Goal: Information Seeking & Learning: Learn about a topic

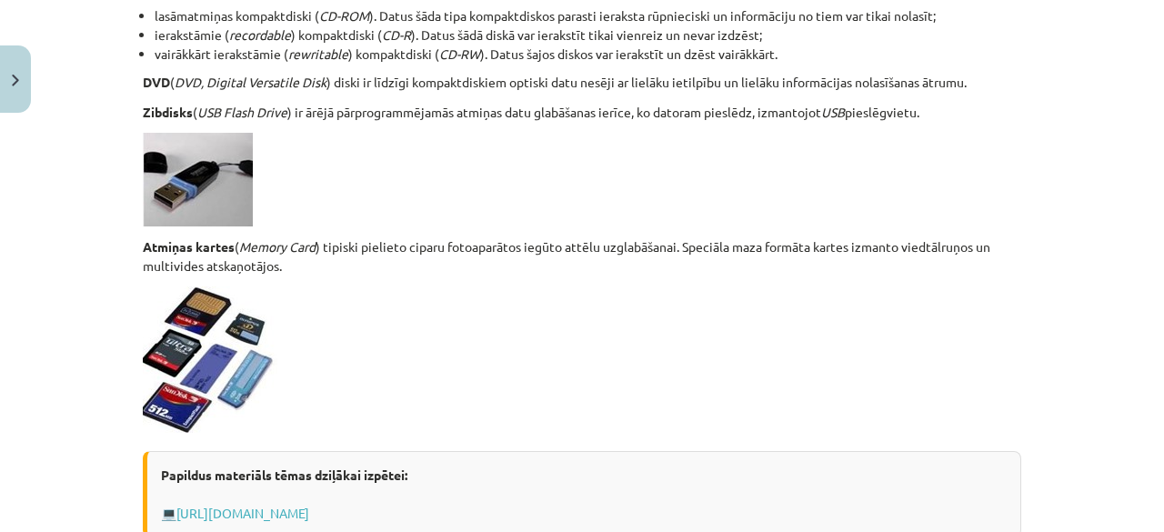
scroll to position [1675, 0]
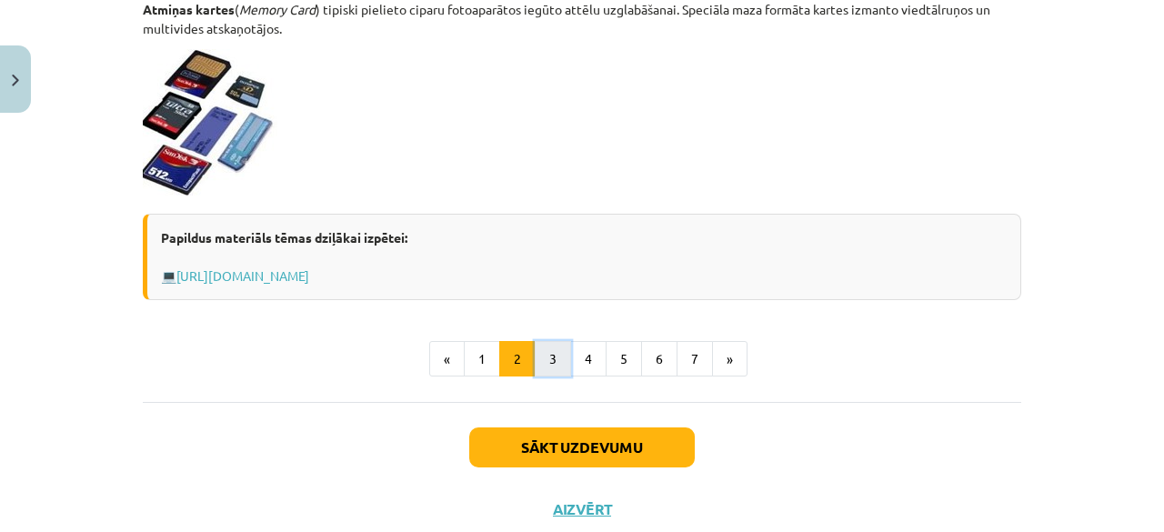
click at [548, 348] on button "3" at bounding box center [553, 359] width 36 height 36
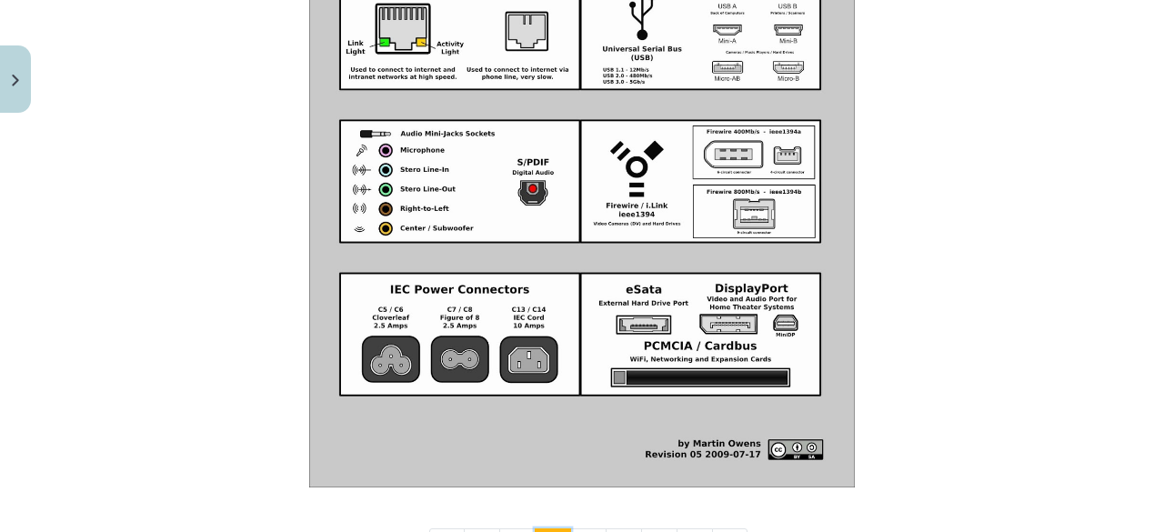
scroll to position [2264, 0]
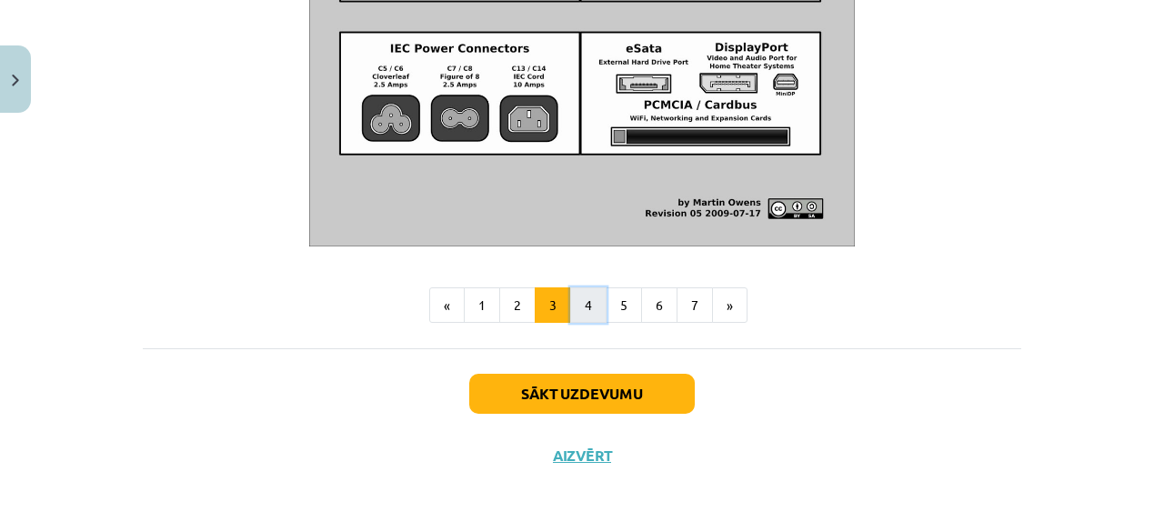
click at [588, 300] on button "4" at bounding box center [588, 305] width 36 height 36
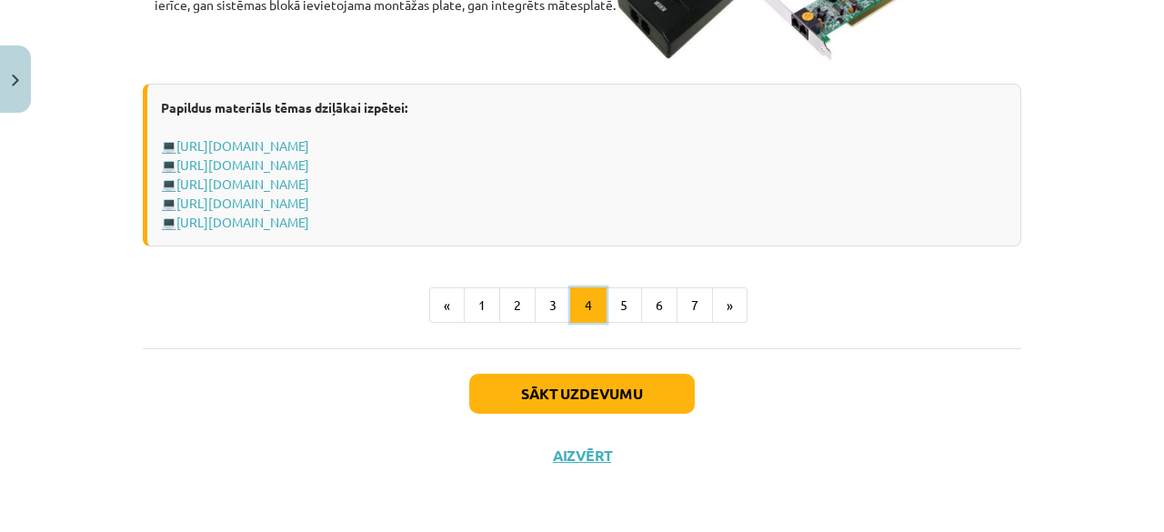
scroll to position [3416, 0]
click at [611, 308] on button "5" at bounding box center [624, 305] width 36 height 36
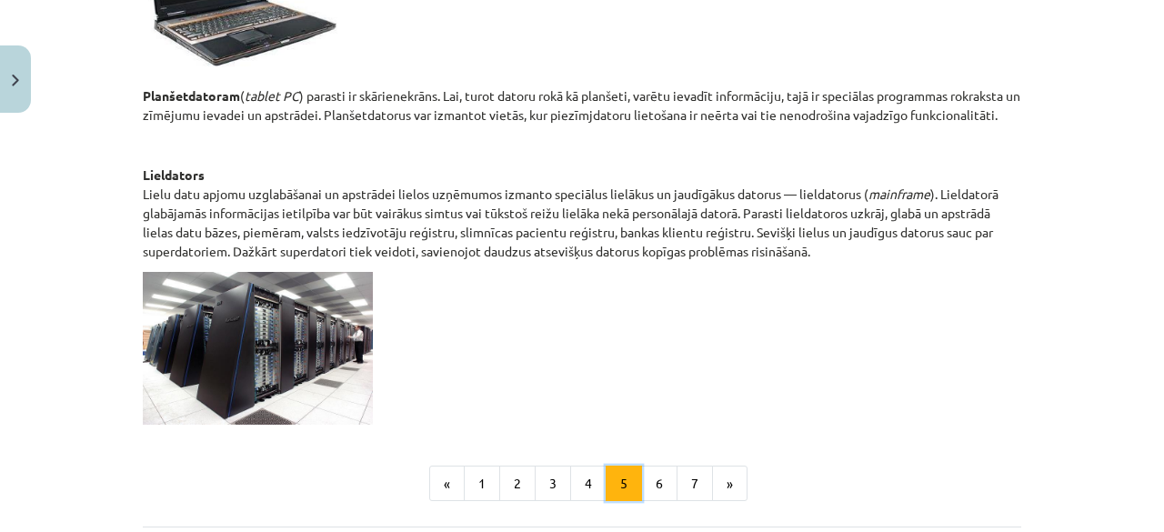
scroll to position [927, 0]
click at [649, 477] on button "6" at bounding box center [659, 483] width 36 height 36
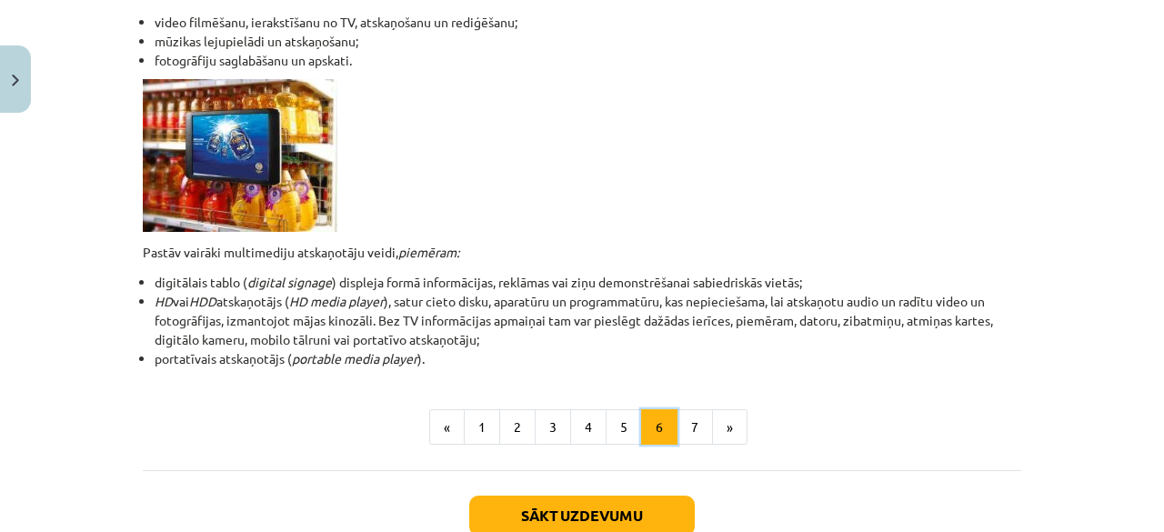
scroll to position [564, 0]
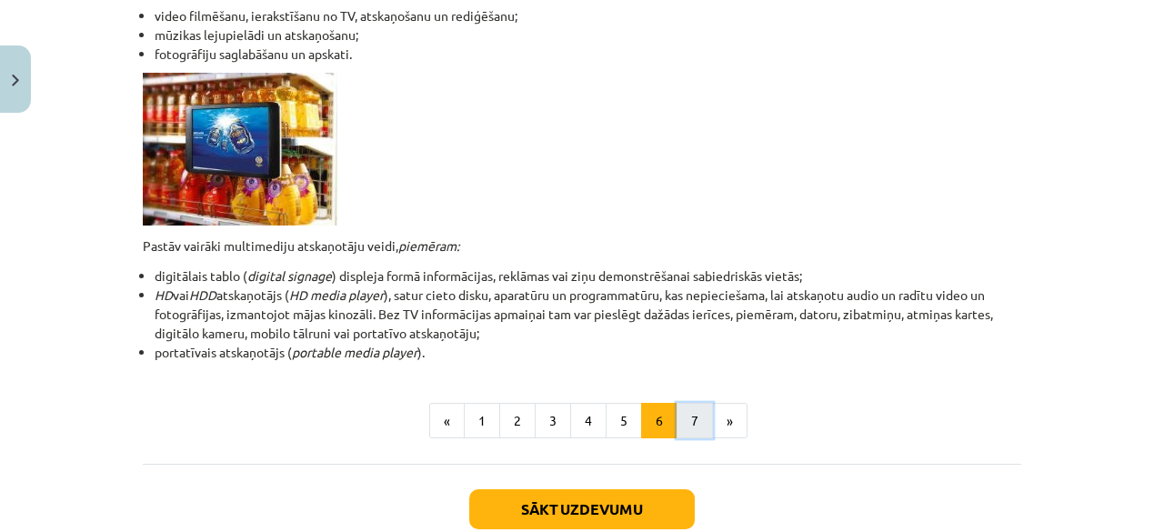
click at [691, 427] on button "7" at bounding box center [694, 421] width 36 height 36
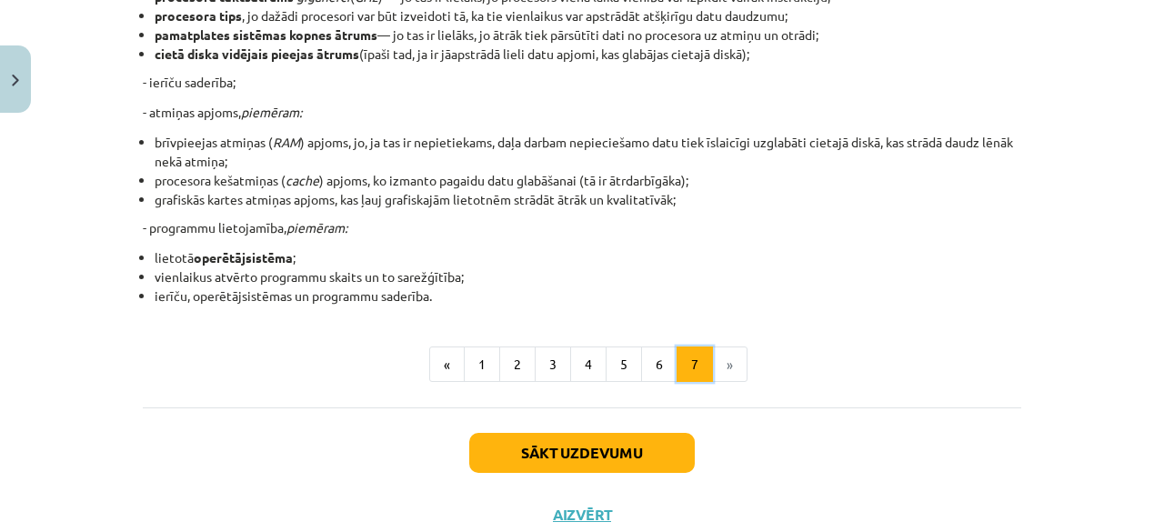
scroll to position [468, 0]
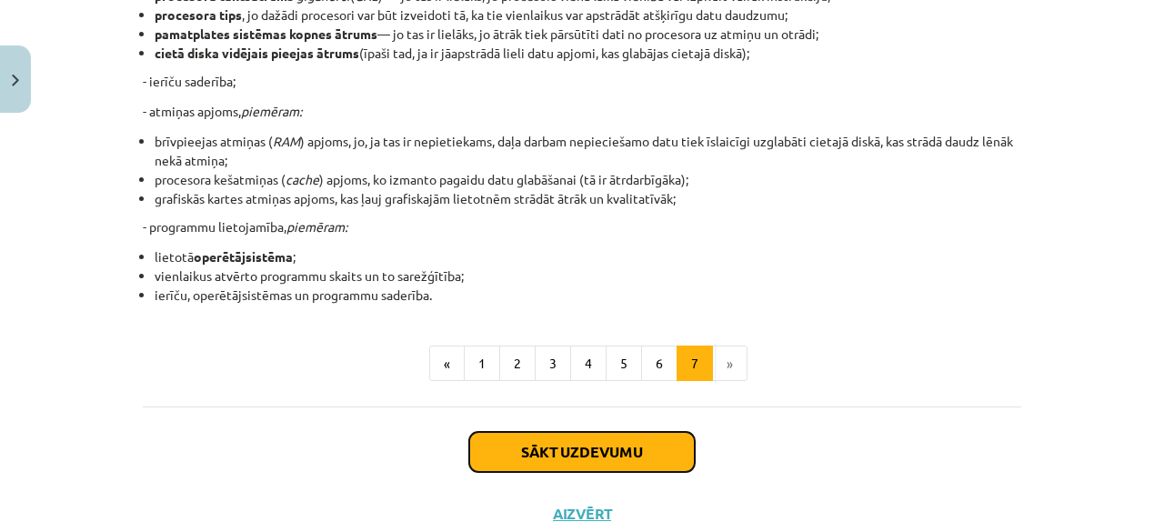
click at [611, 465] on button "Sākt uzdevumu" at bounding box center [581, 452] width 225 height 40
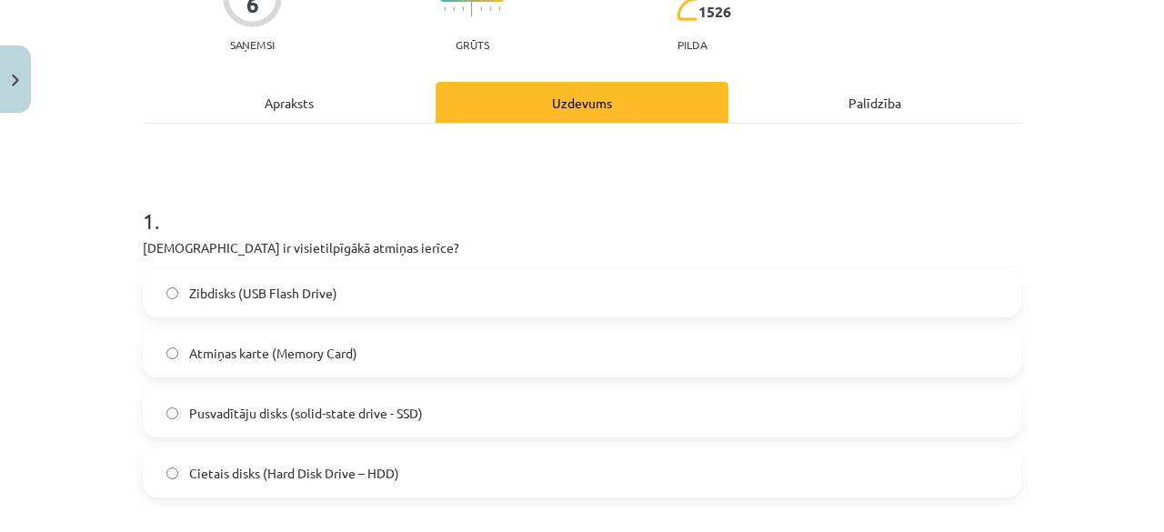
scroll to position [191, 0]
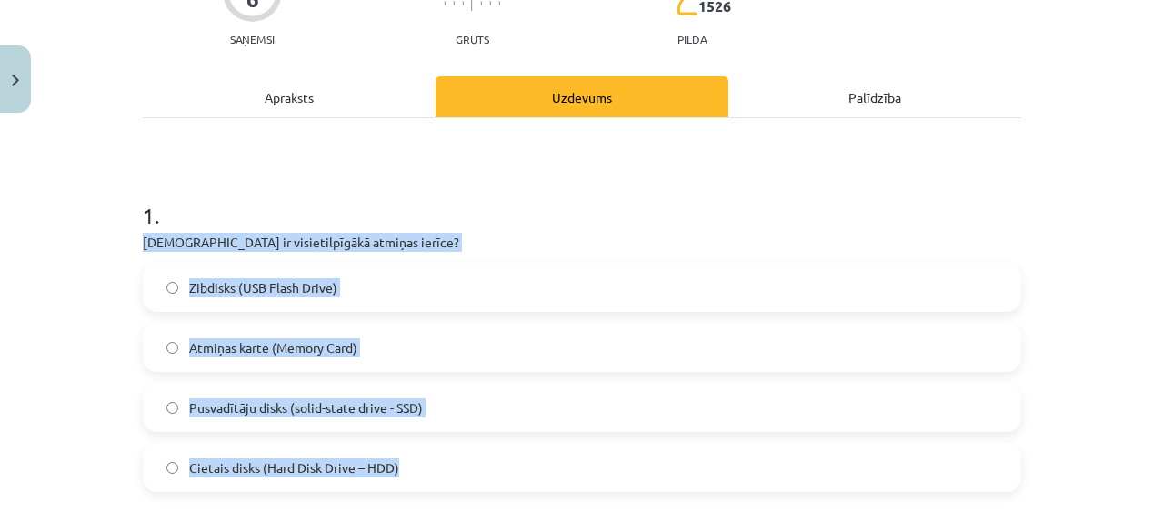
drag, startPoint x: 124, startPoint y: 239, endPoint x: 404, endPoint y: 464, distance: 359.0
click at [404, 464] on div "Mācību tēma: Datorikas - 10. klases 1. ieskaites mācību materiāls #3 2. tēma – …" at bounding box center [582, 266] width 1164 height 532
copy div "[DEMOGRAPHIC_DATA] ir visietilpīgākā atmiņas ierīce? Zibdisks (USB Flash Drive)…"
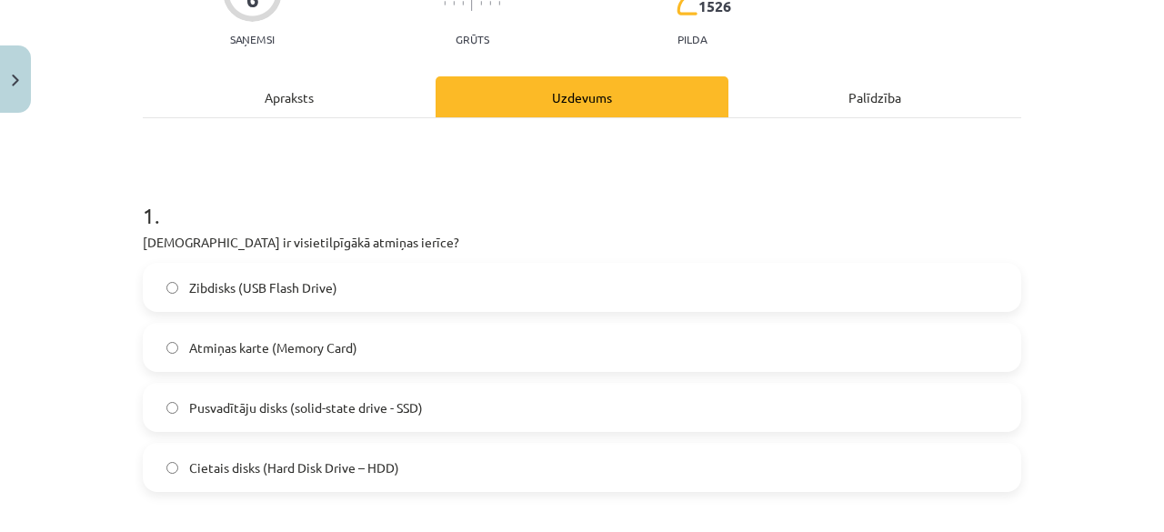
click at [418, 180] on h1 "1 ." at bounding box center [582, 199] width 878 height 56
click at [451, 459] on label "Cietais disks (Hard Disk Drive – HDD)" at bounding box center [582, 467] width 875 height 45
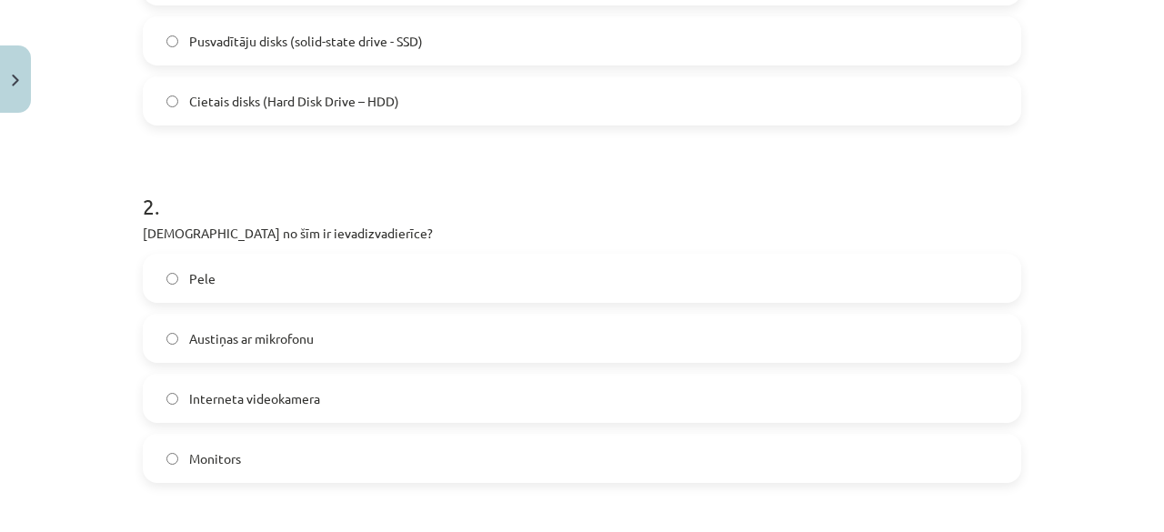
scroll to position [558, 0]
drag, startPoint x: 138, startPoint y: 230, endPoint x: 319, endPoint y: 466, distance: 297.0
click at [319, 466] on div "2 . Kura no šīm ir ievadizvadierīce? Pele Austiņas ar mikrofonu Interneta video…" at bounding box center [582, 321] width 878 height 321
copy div "[DEMOGRAPHIC_DATA] no šīm ir ievadizvadierīce? Pele Austiņas ar mikrofonu Inter…"
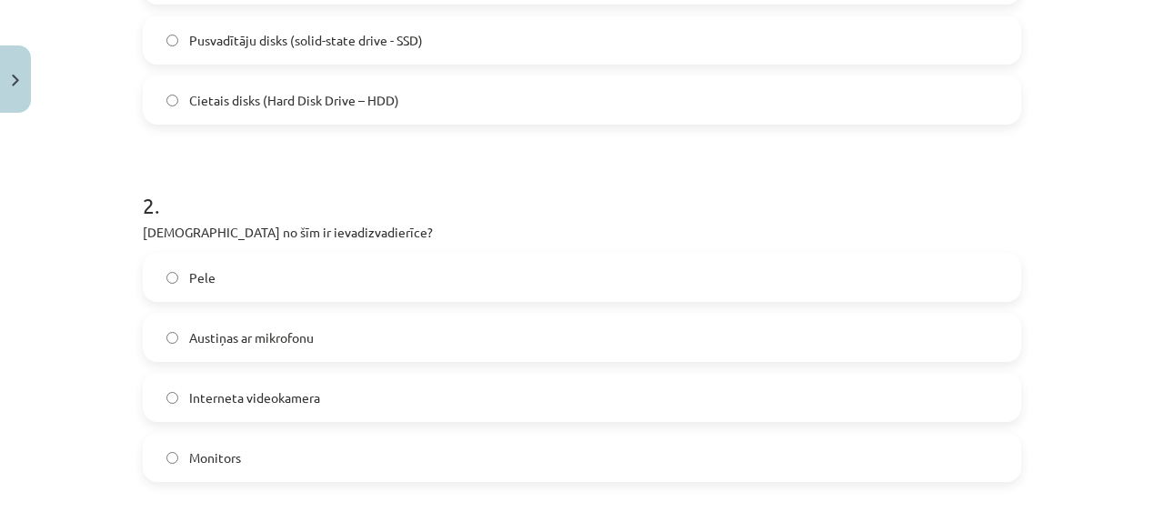
click at [355, 332] on label "Austiņas ar mikrofonu" at bounding box center [582, 337] width 875 height 45
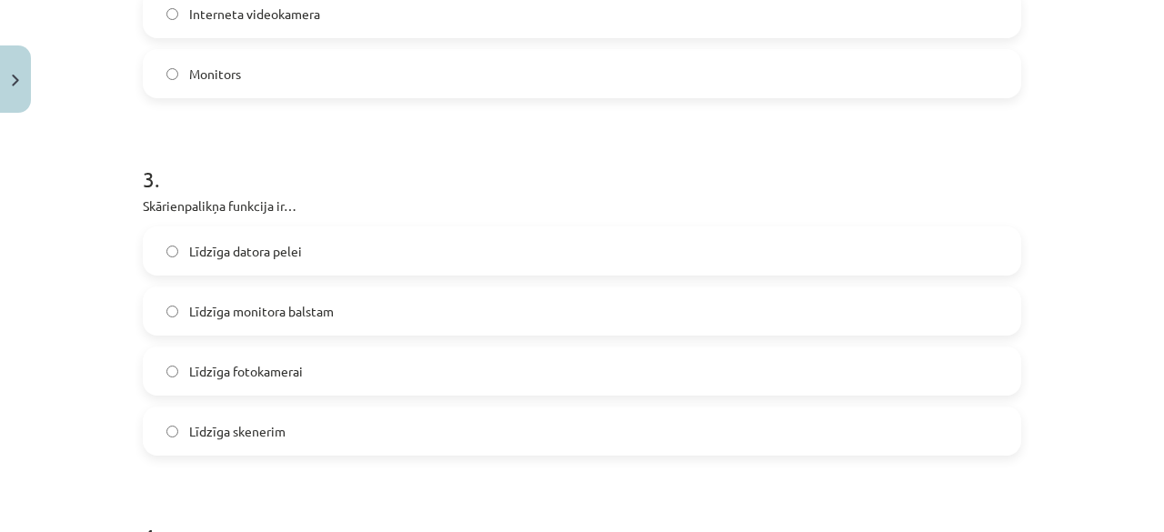
scroll to position [945, 0]
drag, startPoint x: 133, startPoint y: 199, endPoint x: 353, endPoint y: 428, distance: 317.7
click at [353, 428] on div "6 XP Saņemsi Grūts 1526 pilda Apraksts Uzdevums Palīdzība 1 . Kura ir visietilp…" at bounding box center [582, 433] width 900 height 2514
copy div "Skārienpalikņa funkcija ir… Līdzīga datora pelei Līdzīga monitora balstam Līdzī…"
click at [338, 243] on label "Līdzīga datora pelei" at bounding box center [582, 247] width 875 height 45
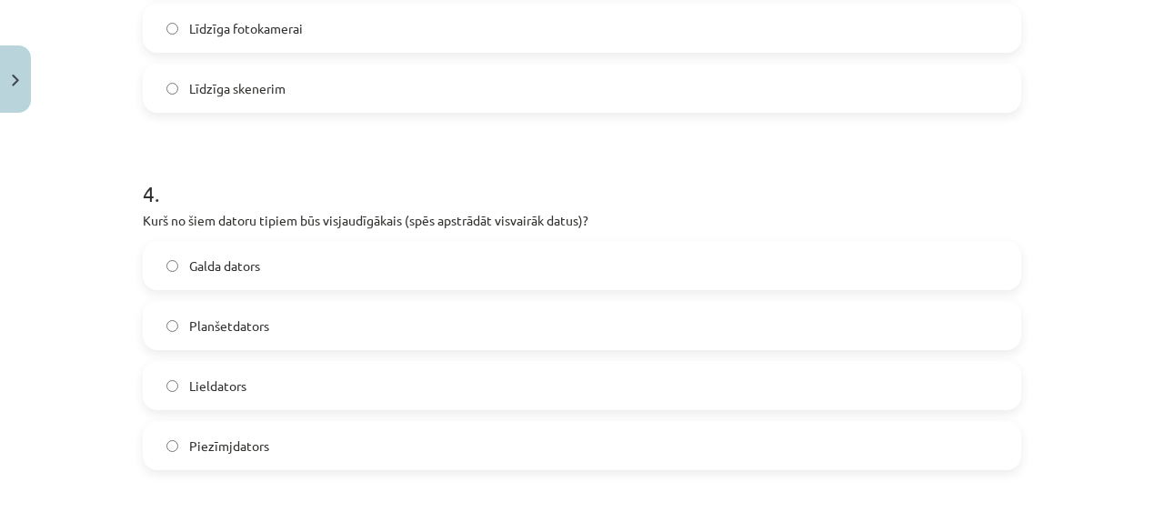
scroll to position [1288, 0]
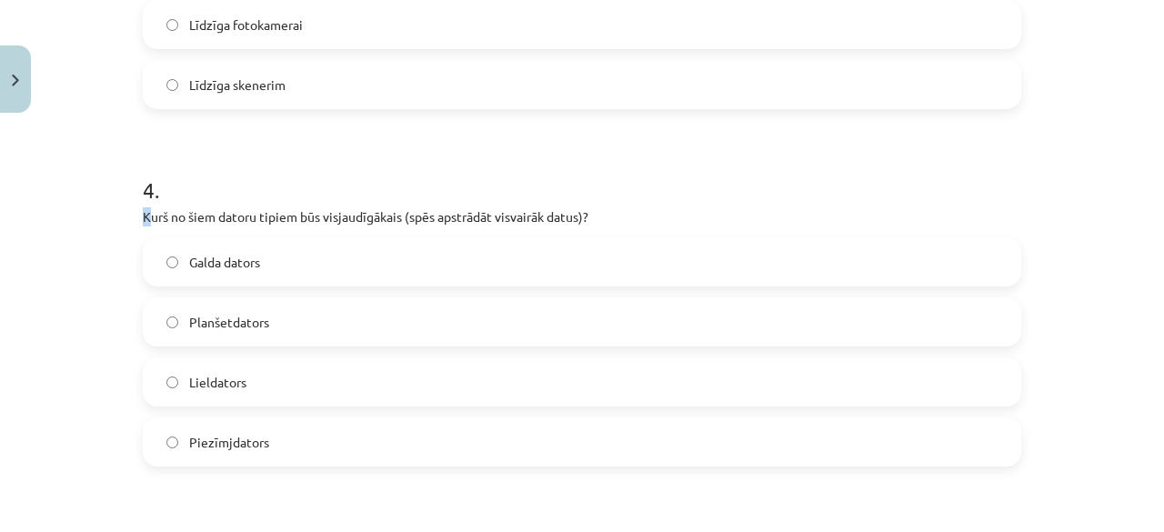
drag, startPoint x: 140, startPoint y: 215, endPoint x: 115, endPoint y: 205, distance: 27.7
click at [115, 205] on div "Mācību tēma: Datorikas - 10. klases 1. ieskaites mācību materiāls #3 2. tēma – …" at bounding box center [582, 266] width 1164 height 532
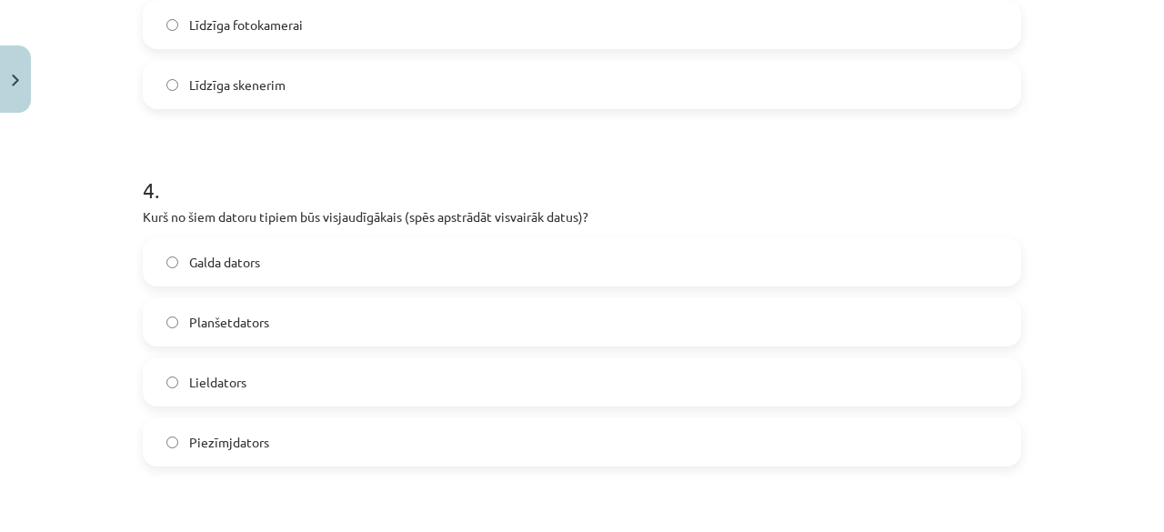
click at [115, 205] on div "Mācību tēma: Datorikas - 10. klases 1. ieskaites mācību materiāls #3 2. tēma – …" at bounding box center [582, 266] width 1164 height 532
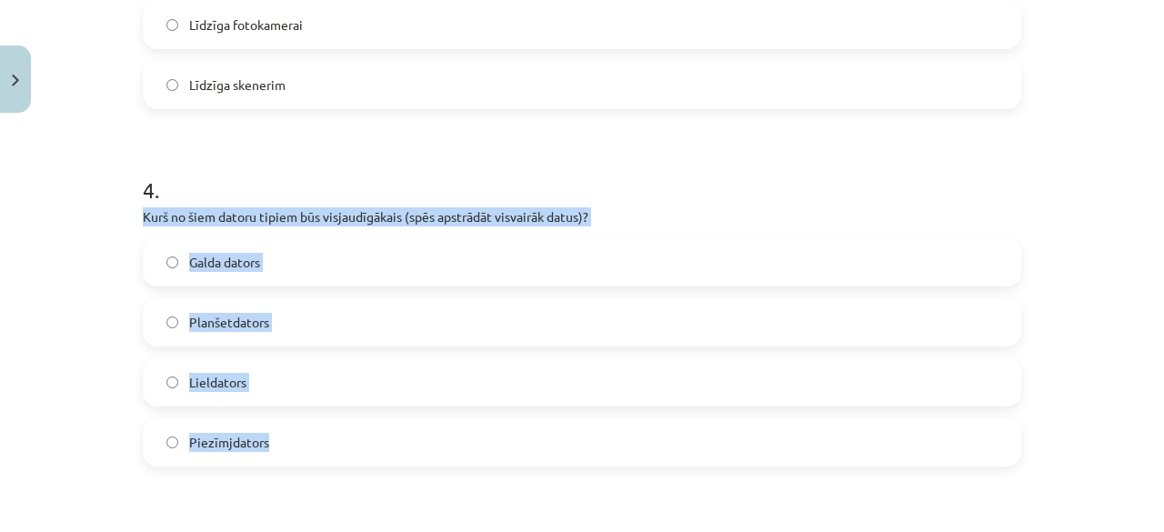
drag, startPoint x: 133, startPoint y: 214, endPoint x: 304, endPoint y: 439, distance: 283.0
click at [304, 439] on div "6 XP Saņemsi Grūts 1526 pilda Apraksts Uzdevums Palīdzība 1 . Kura ir visietilp…" at bounding box center [582, 90] width 900 height 2514
copy div "Kurš no šiem datoru tipiem būs visjaudīgākais (spēs apstrādāt visvairāk datus)?…"
click at [284, 382] on label "Lieldators" at bounding box center [582, 381] width 875 height 45
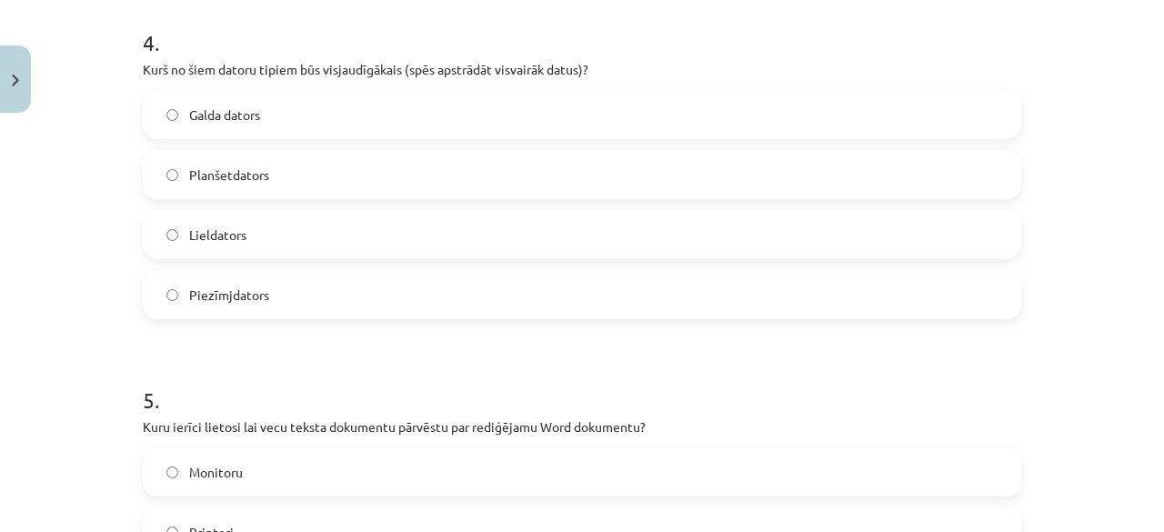
scroll to position [1649, 0]
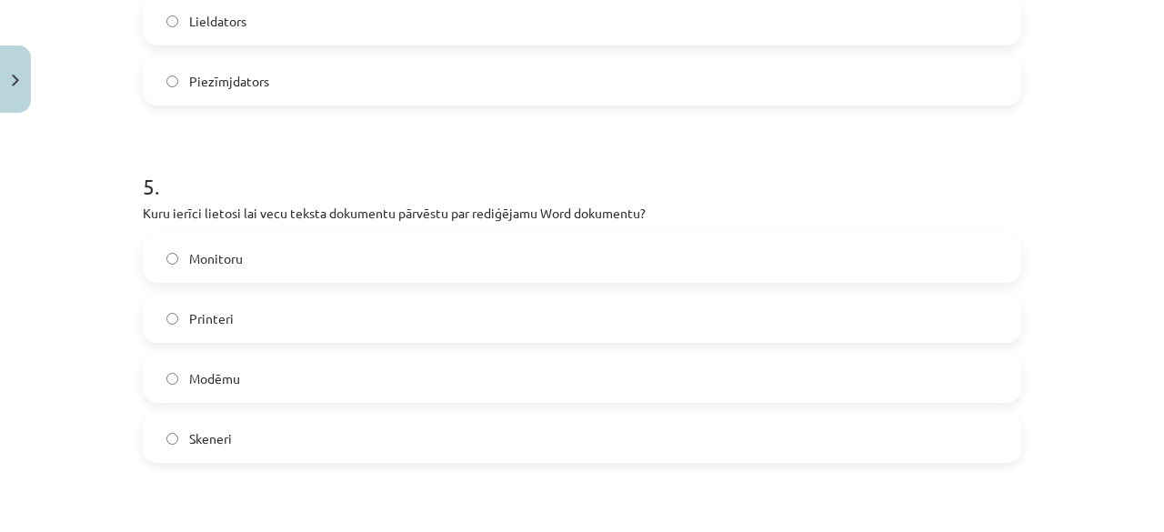
drag, startPoint x: 134, startPoint y: 213, endPoint x: 320, endPoint y: 421, distance: 279.5
copy div "Kuru ierīci lietosi lai vecu teksta dokumentu pārvēstu par rediģējamu Word doku…"
click at [285, 436] on label "Skeneri" at bounding box center [582, 438] width 875 height 45
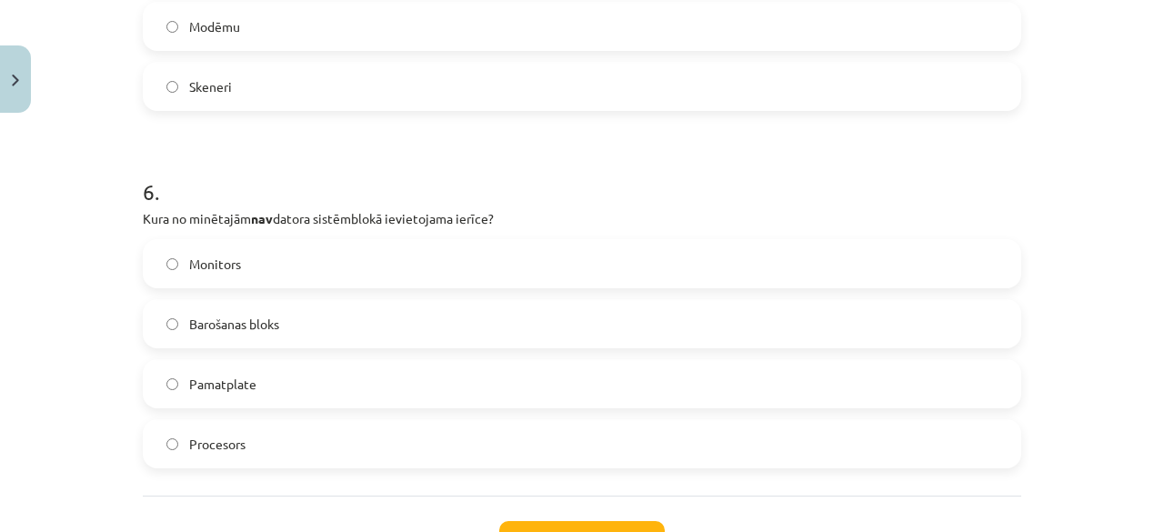
scroll to position [2012, 0]
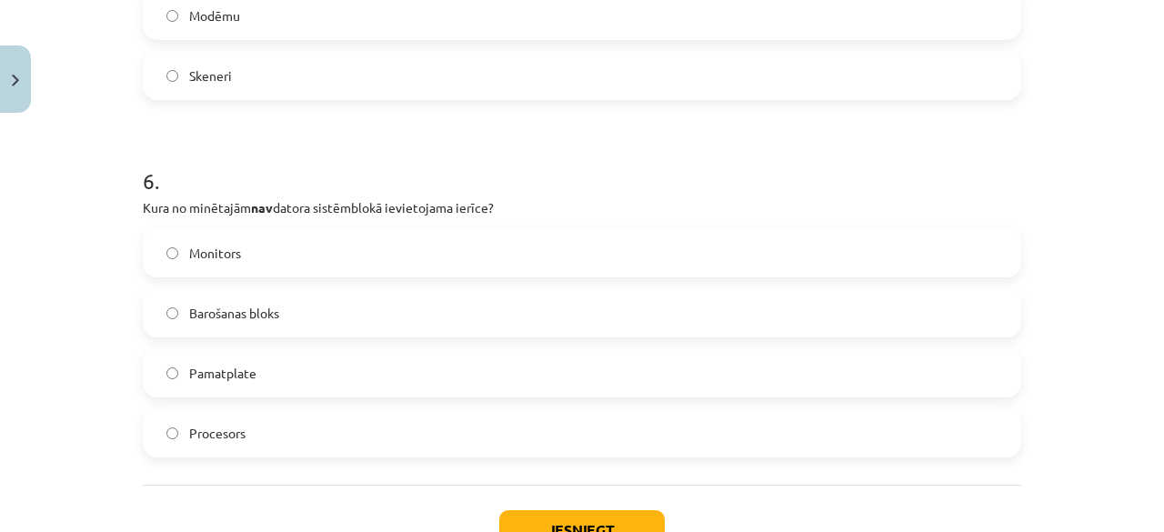
drag, startPoint x: 120, startPoint y: 205, endPoint x: 282, endPoint y: 453, distance: 295.6
click at [282, 453] on div "Mācību tēma: Datorikas - 10. klases 1. ieskaites mācību materiāls #3 2. tēma – …" at bounding box center [582, 266] width 1164 height 532
copy div "Kura no minētajām nav datora sistēmblokā ievietojama ierīce? Monitors Barošanas…"
click at [281, 239] on label "Monitors" at bounding box center [582, 252] width 875 height 45
click at [526, 516] on button "Iesniegt" at bounding box center [581, 530] width 165 height 40
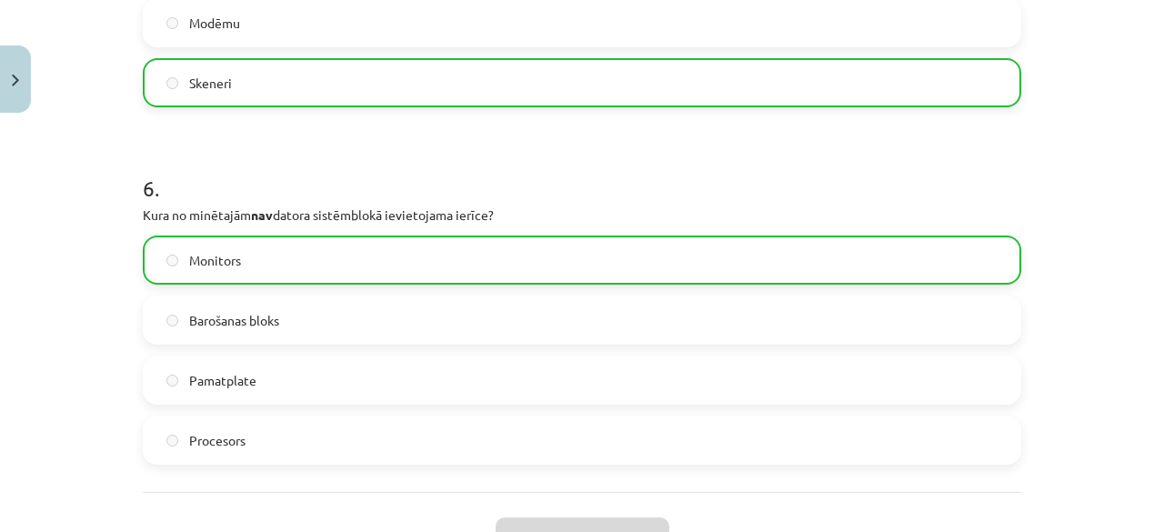
scroll to position [2204, 0]
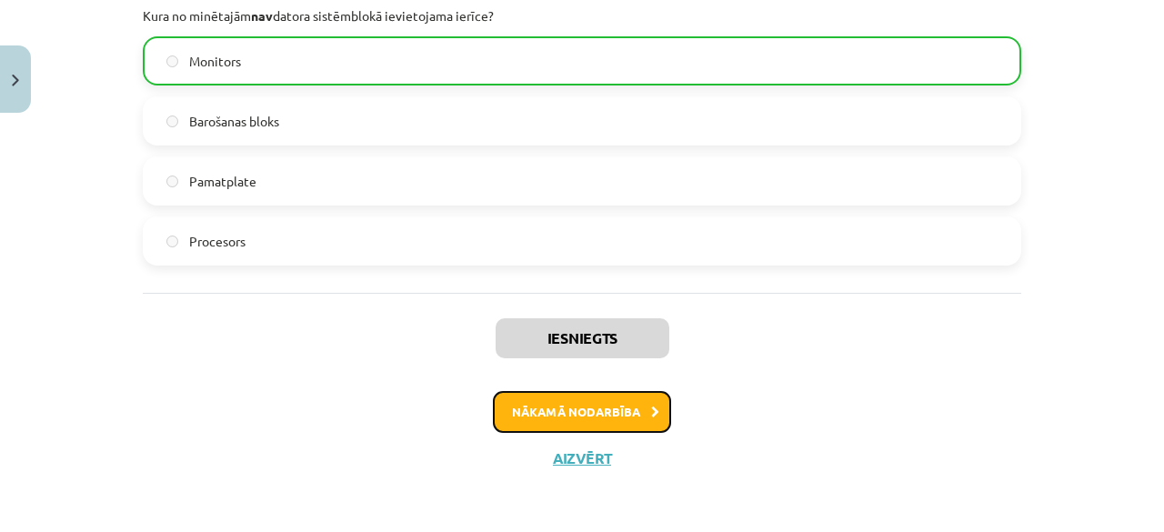
click at [545, 406] on button "Nākamā nodarbība" at bounding box center [582, 412] width 178 height 42
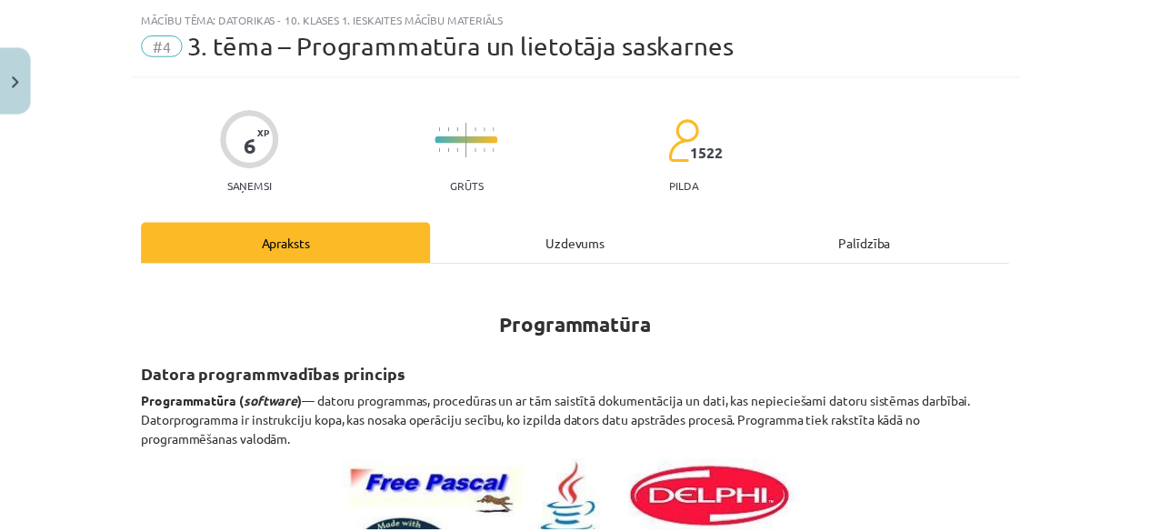
scroll to position [0, 0]
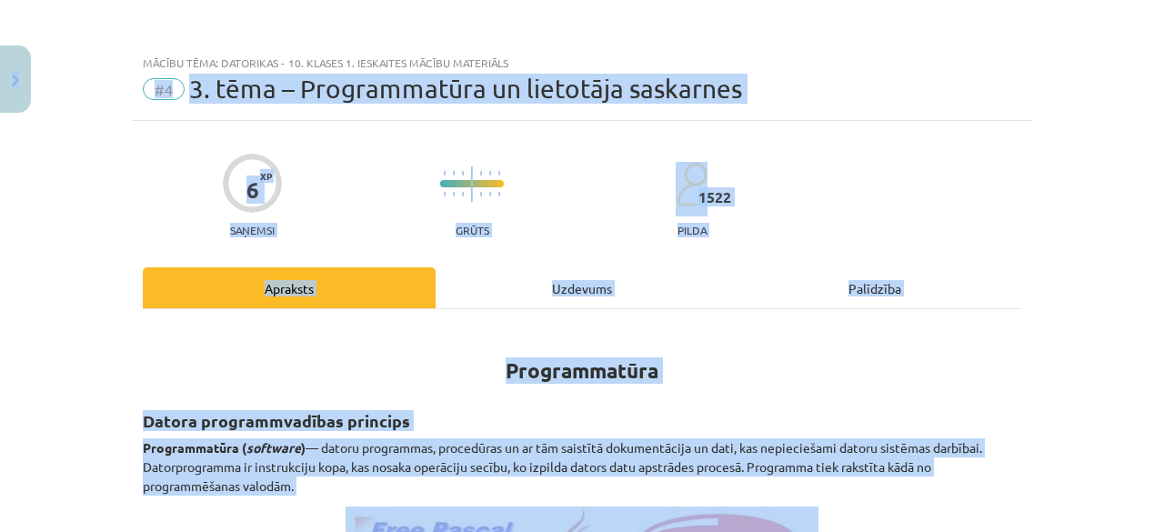
click at [24, 79] on div "Mācību tēma: Datorikas - 10. klases 1. ieskaites mācību materiāls #4 3. tēma – …" at bounding box center [582, 266] width 1164 height 532
click at [24, 79] on button "Close" at bounding box center [15, 78] width 31 height 67
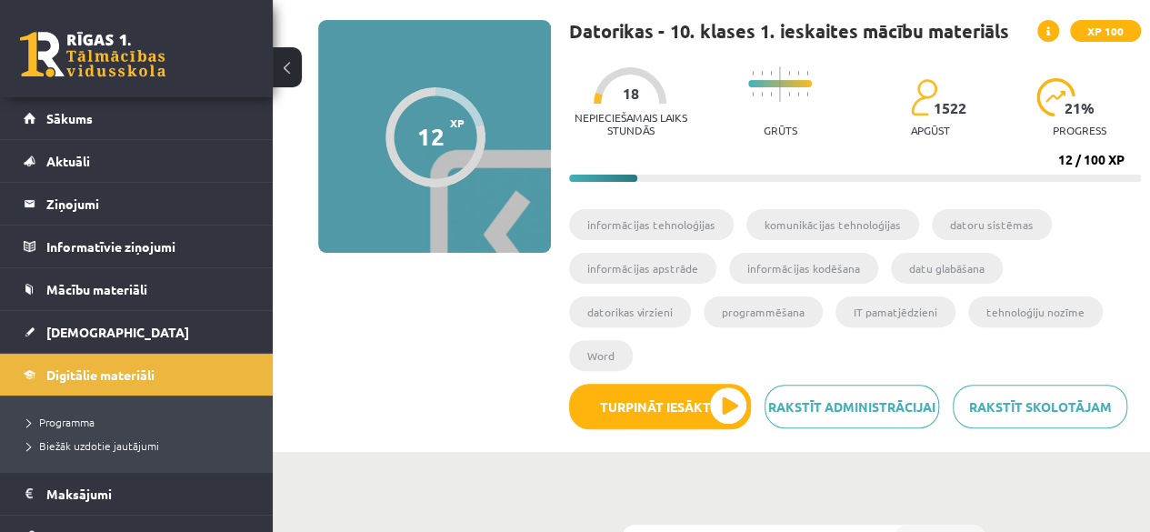
click at [440, 316] on div "12 XP XP 100 12 / 100 XP Datorikas - 10. klases 1. ieskaites mācību materiāls X…" at bounding box center [711, 231] width 859 height 423
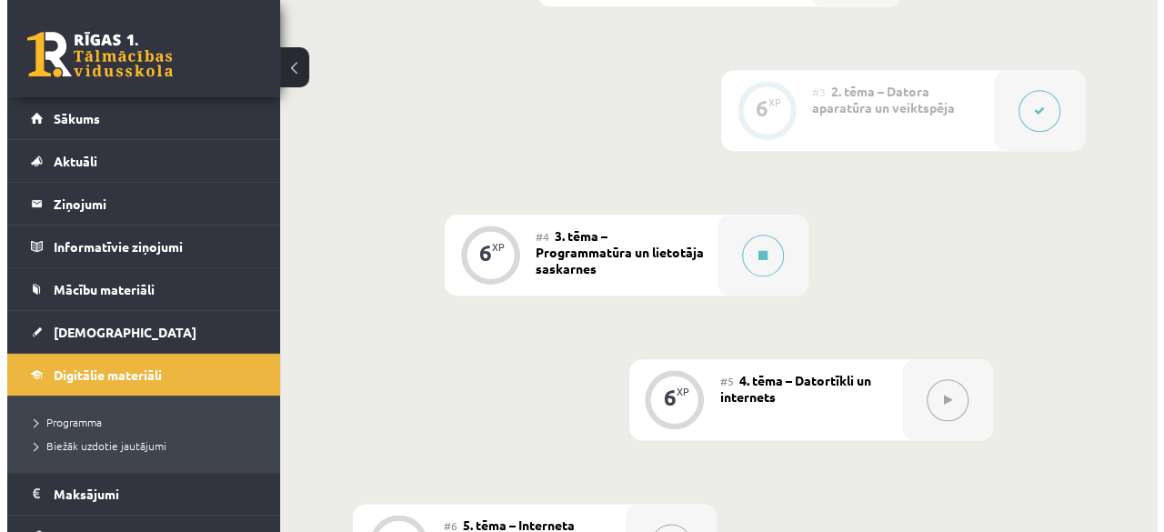
scroll to position [859, 0]
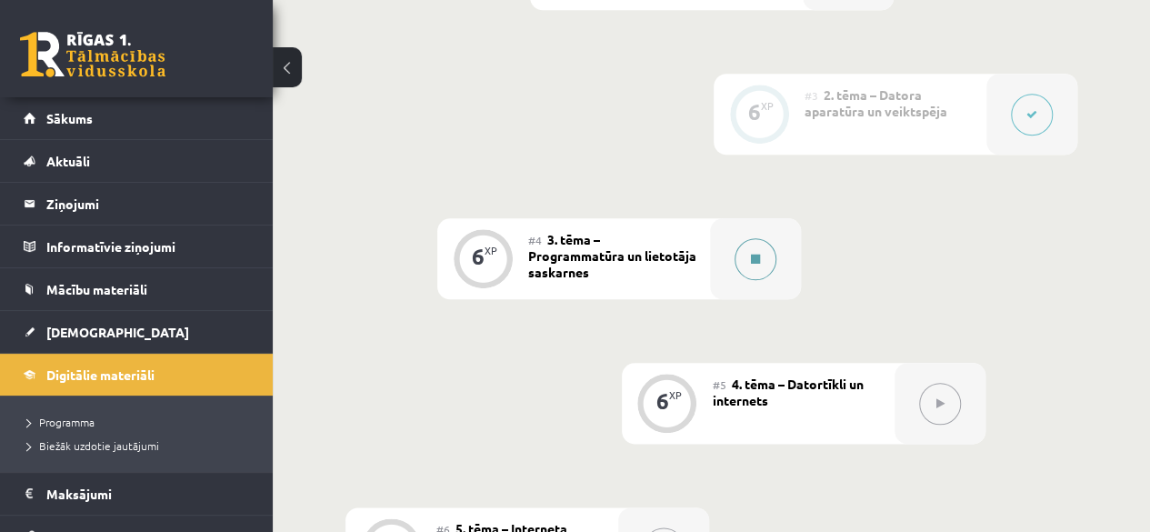
click at [746, 238] on button at bounding box center [756, 259] width 42 height 42
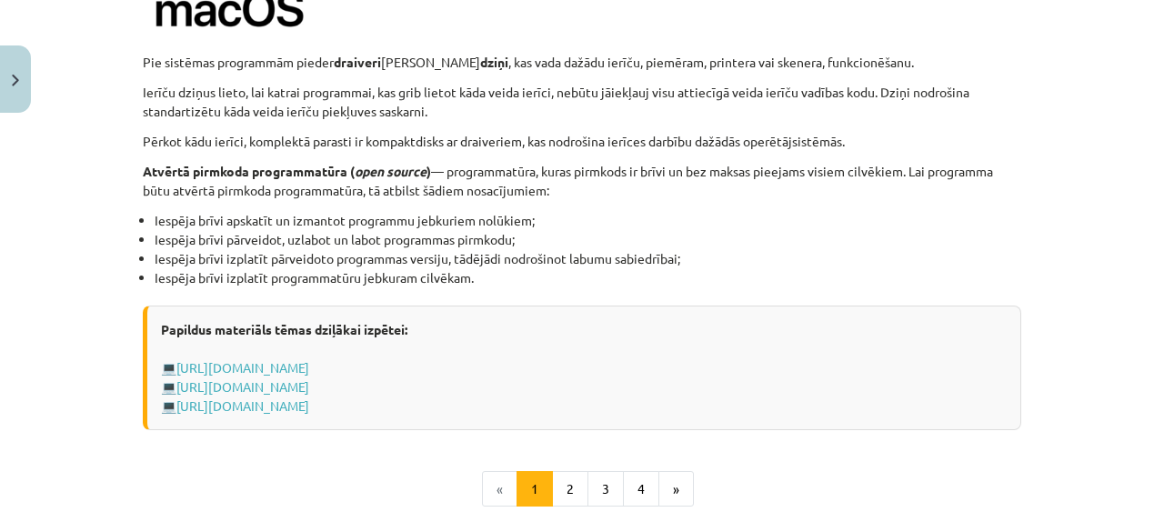
scroll to position [1878, 0]
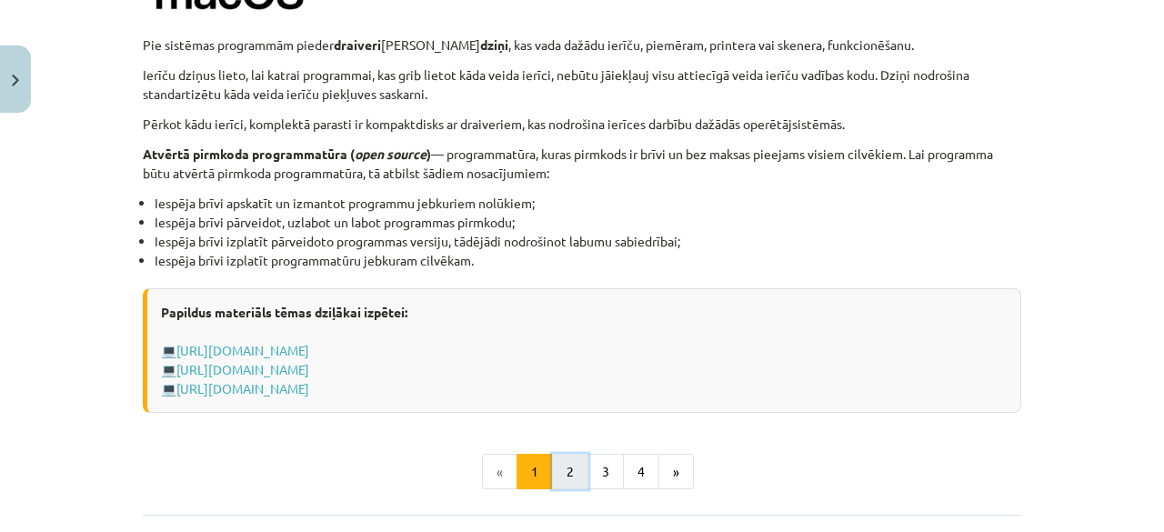
click at [571, 476] on button "2" at bounding box center [570, 472] width 36 height 36
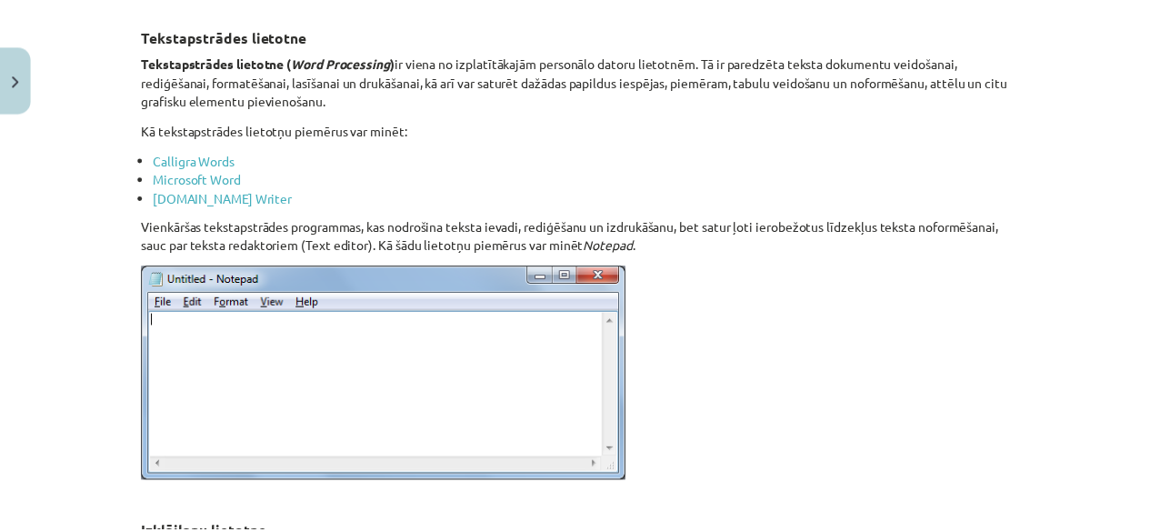
scroll to position [647, 0]
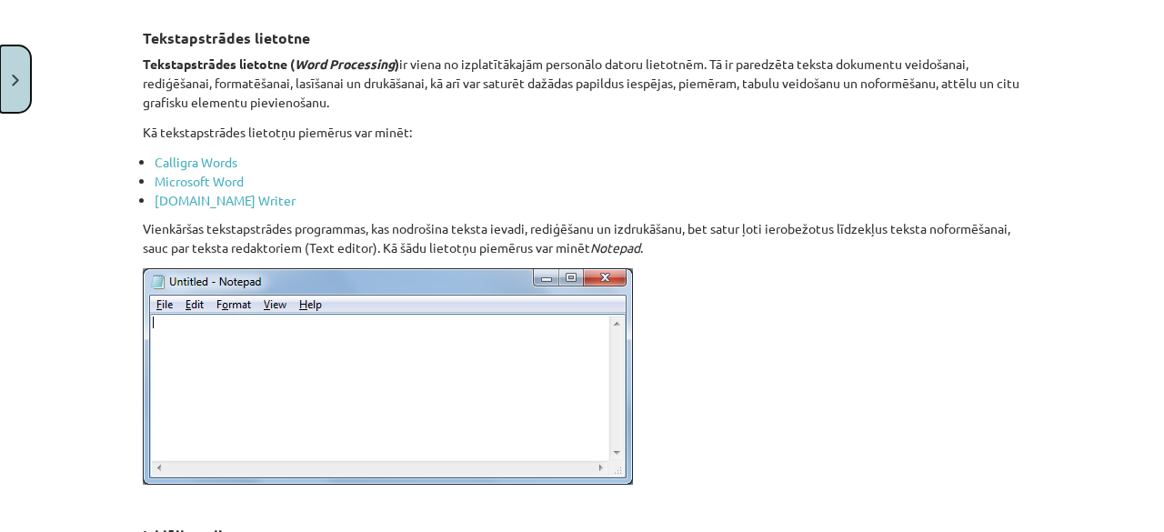
click at [28, 79] on button "Close" at bounding box center [15, 78] width 31 height 67
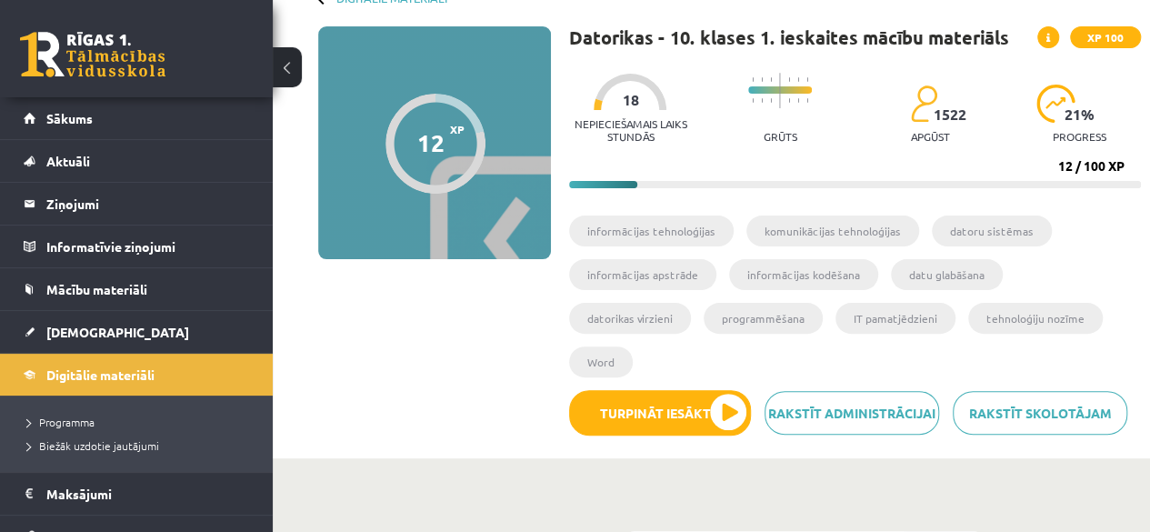
scroll to position [110, 0]
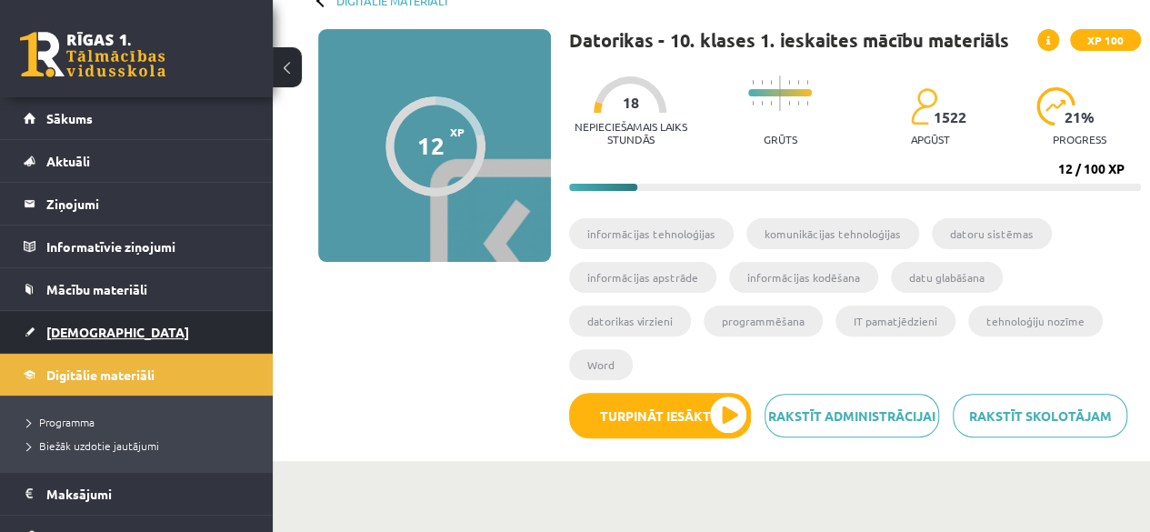
click at [175, 332] on link "[DEMOGRAPHIC_DATA]" at bounding box center [137, 332] width 226 height 42
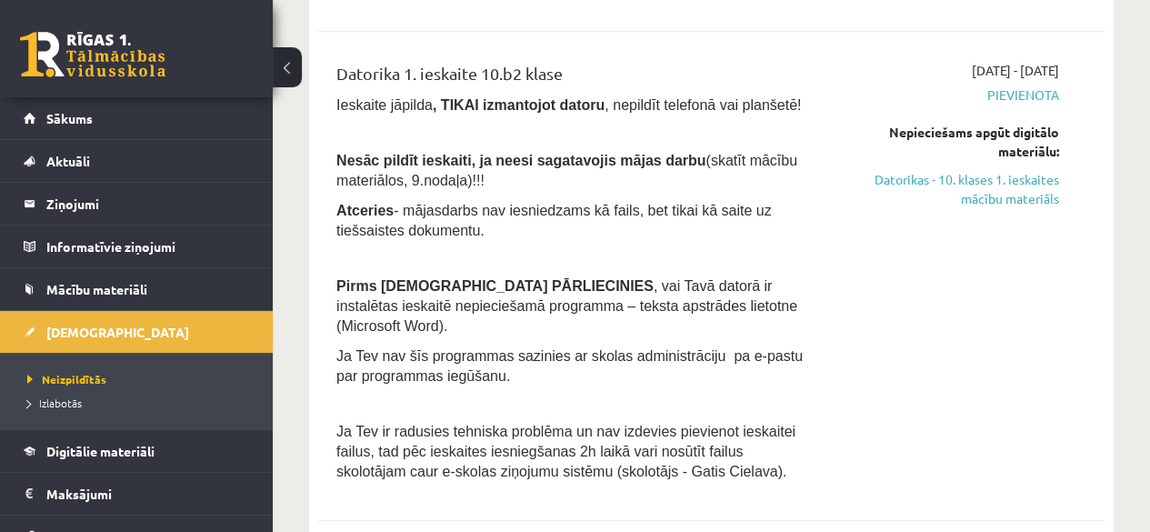
scroll to position [581, 0]
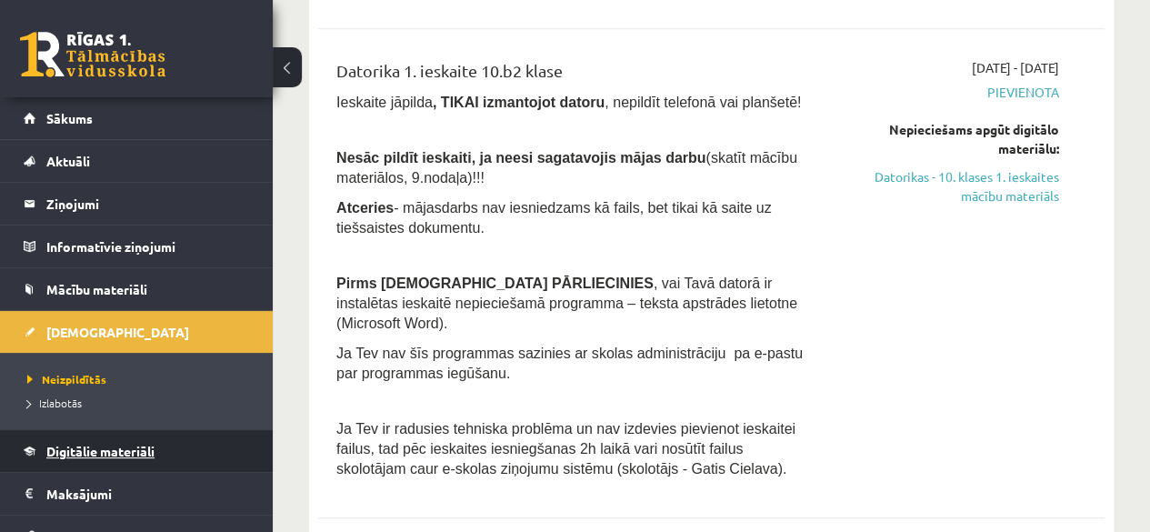
click at [122, 463] on link "Digitālie materiāli" at bounding box center [137, 451] width 226 height 42
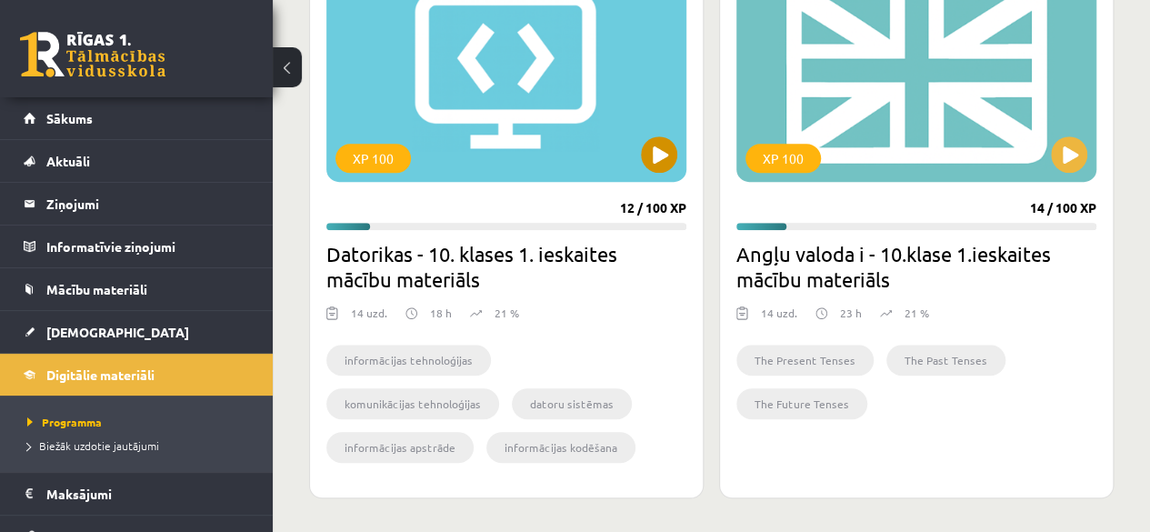
click at [582, 175] on div "XP 100" at bounding box center [506, 68] width 360 height 227
click at [629, 162] on div "XP 100" at bounding box center [506, 68] width 360 height 227
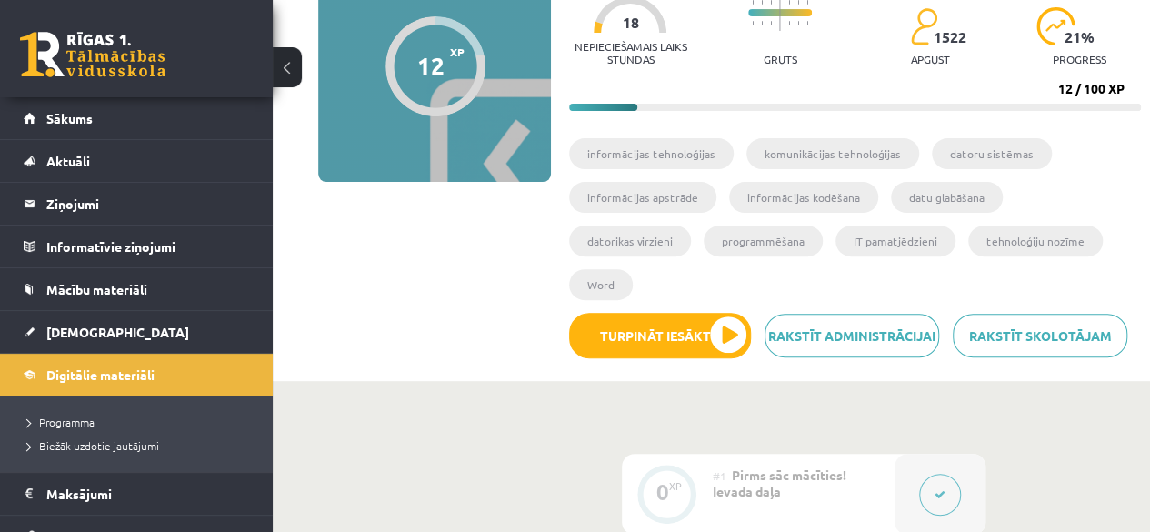
scroll to position [185, 0]
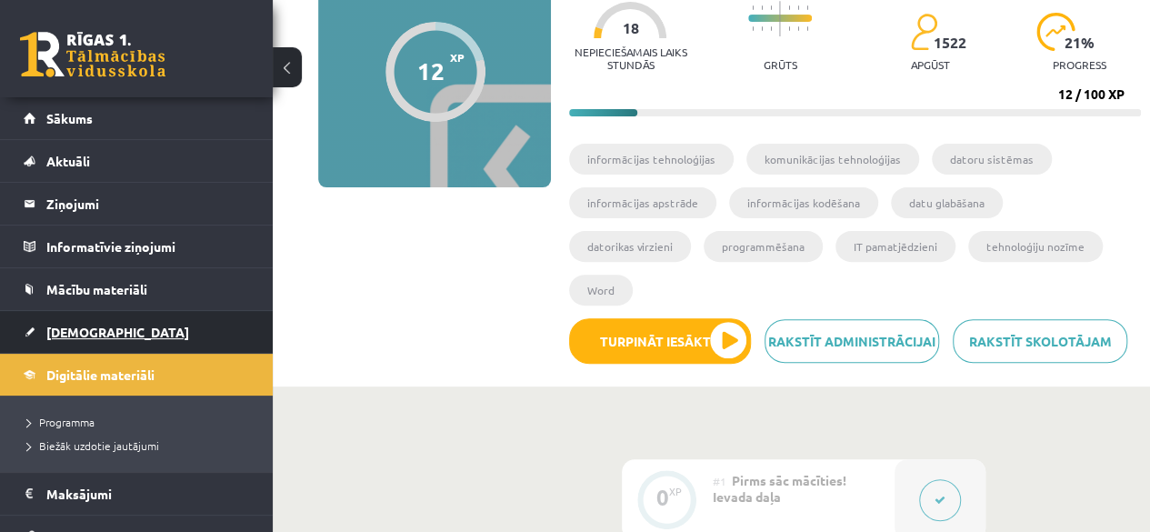
click at [116, 341] on link "[DEMOGRAPHIC_DATA]" at bounding box center [137, 332] width 226 height 42
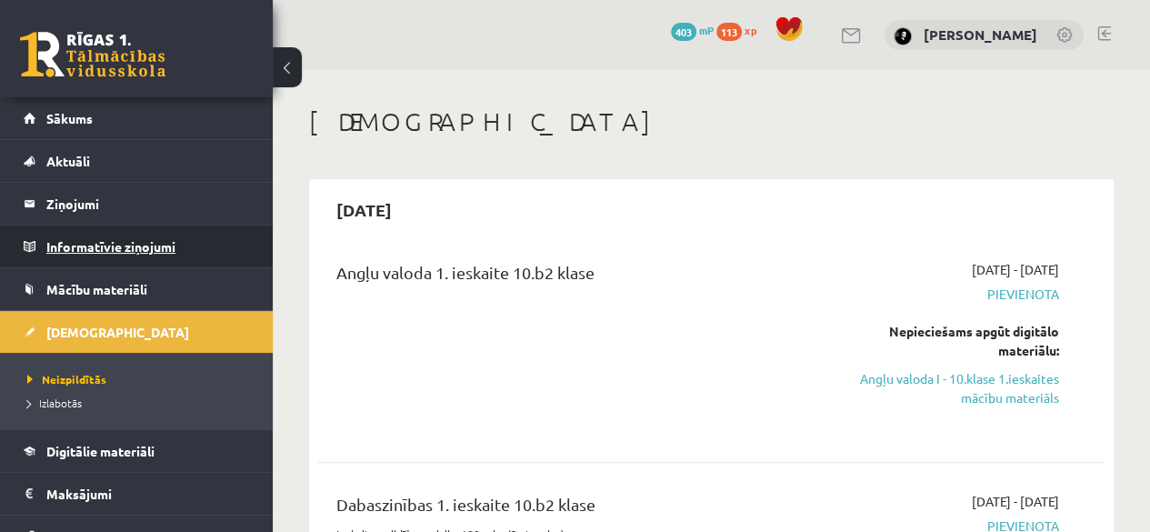
click at [171, 245] on legend "Informatīvie ziņojumi 0" at bounding box center [148, 246] width 204 height 42
